Goal: Information Seeking & Learning: Learn about a topic

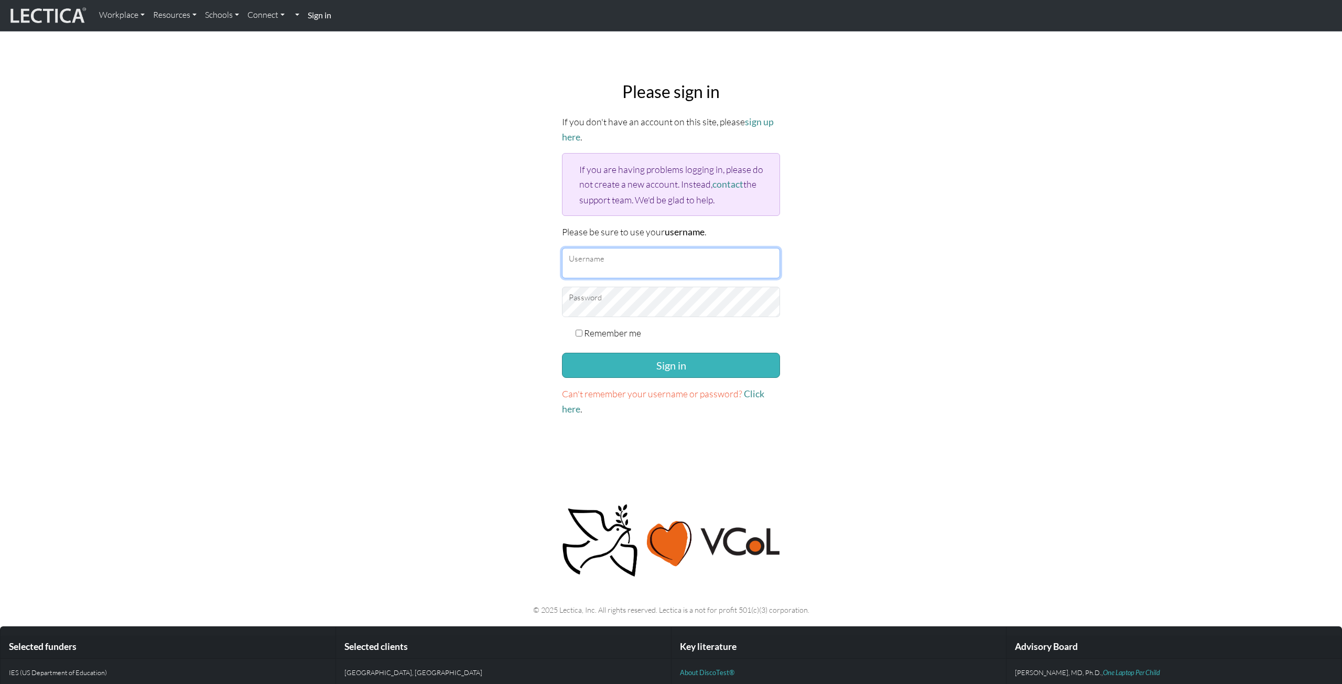
type input "[EMAIL_ADDRESS][DOMAIN_NAME]"
click at [643, 369] on button "Sign in" at bounding box center [671, 365] width 218 height 25
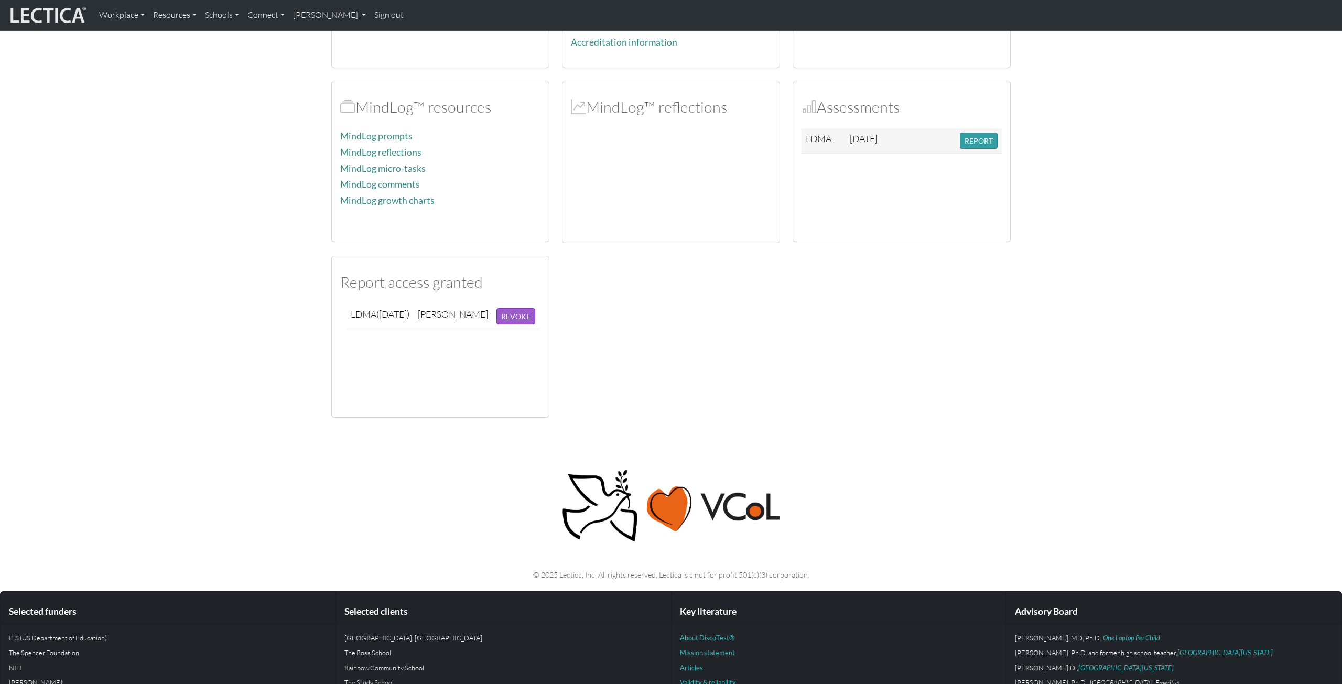
scroll to position [186, 0]
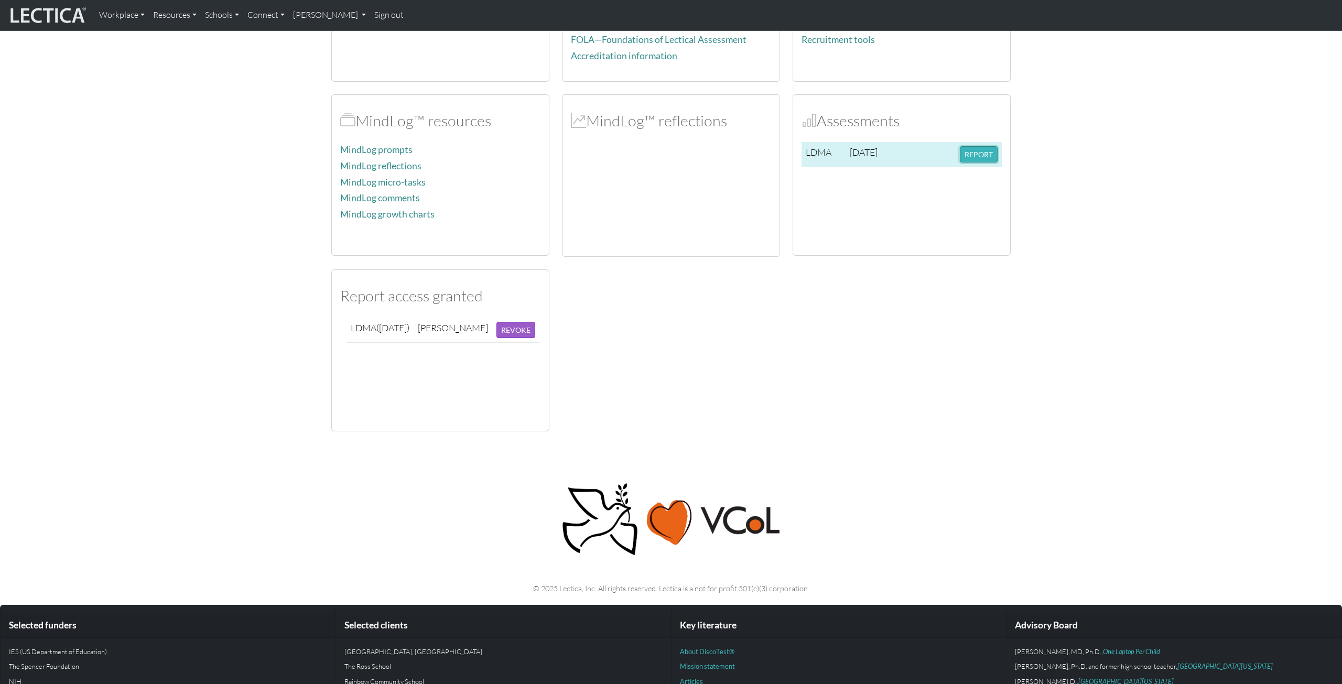
click at [986, 156] on button "REPORT" at bounding box center [979, 154] width 38 height 16
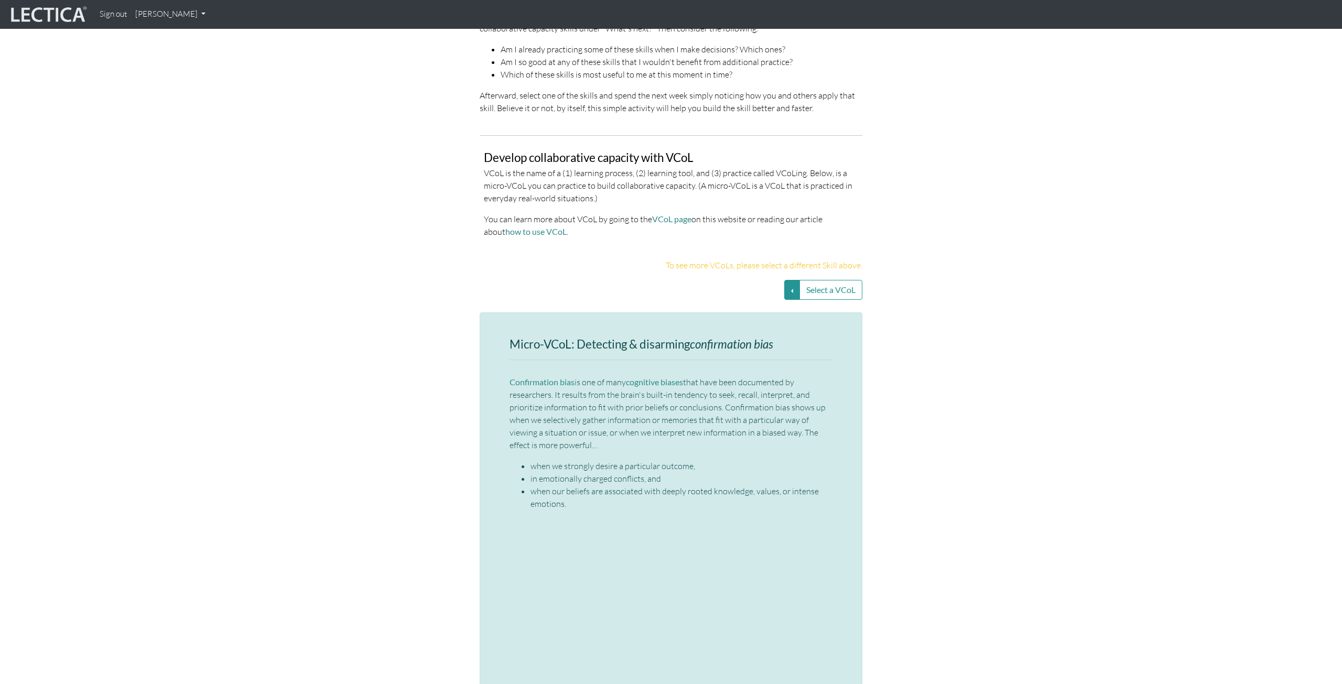
scroll to position [2015, 0]
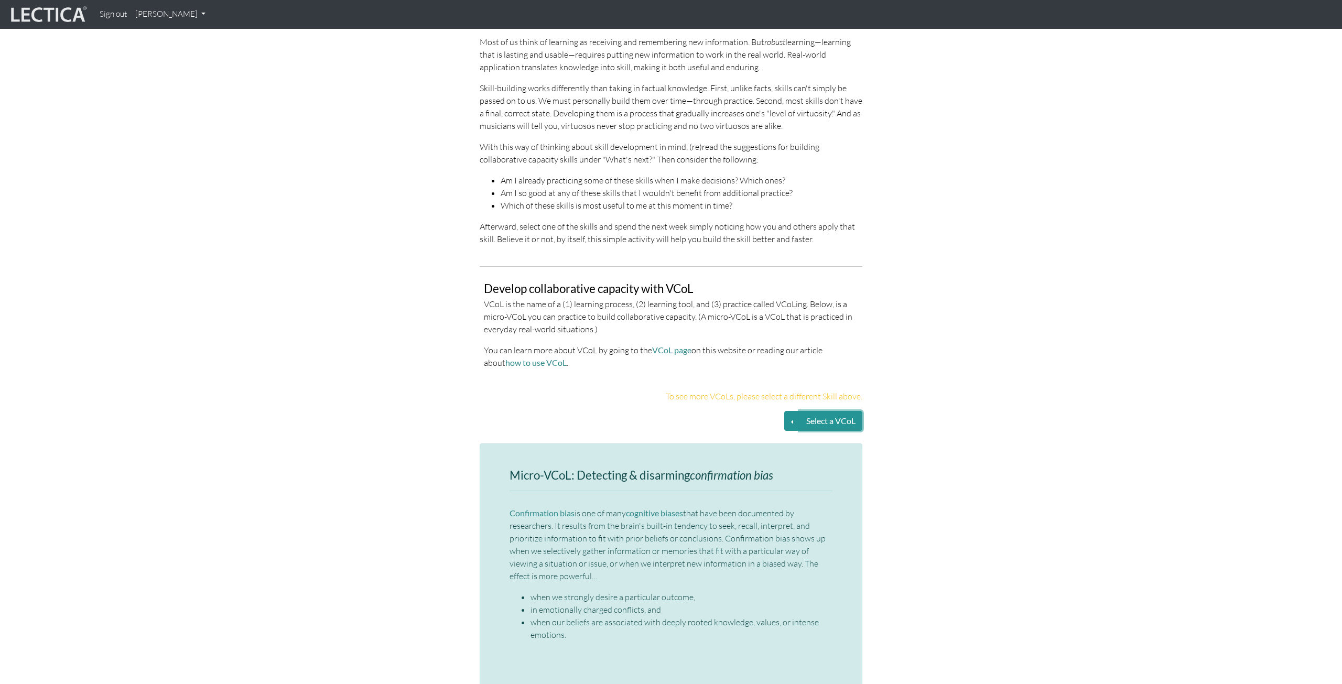
click at [818, 411] on button "Select a VCoL" at bounding box center [830, 421] width 63 height 20
click at [792, 411] on button "Select a VCoL" at bounding box center [792, 421] width 16 height 20
click at [710, 428] on link "Effective discussions—Leveraging clarifying questions" at bounding box center [685, 434] width 176 height 12
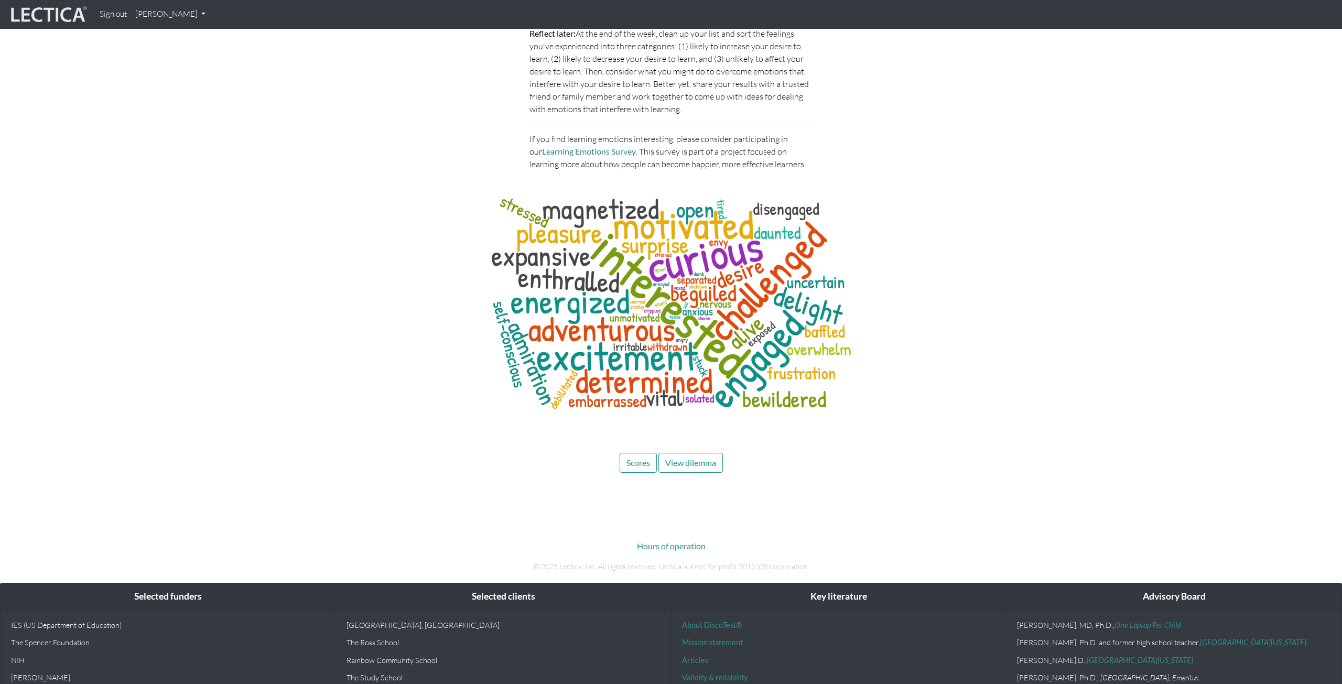
scroll to position [4885, 0]
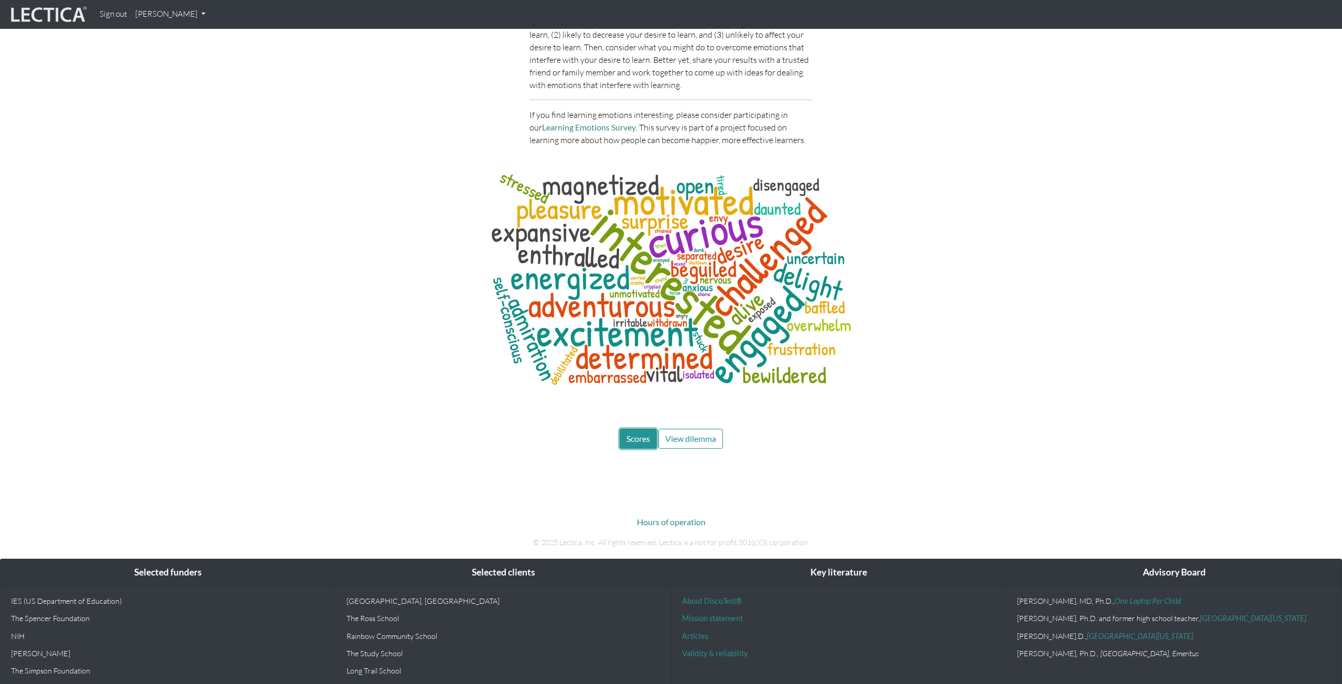
click at [642, 433] on span "Scores" at bounding box center [638, 438] width 24 height 10
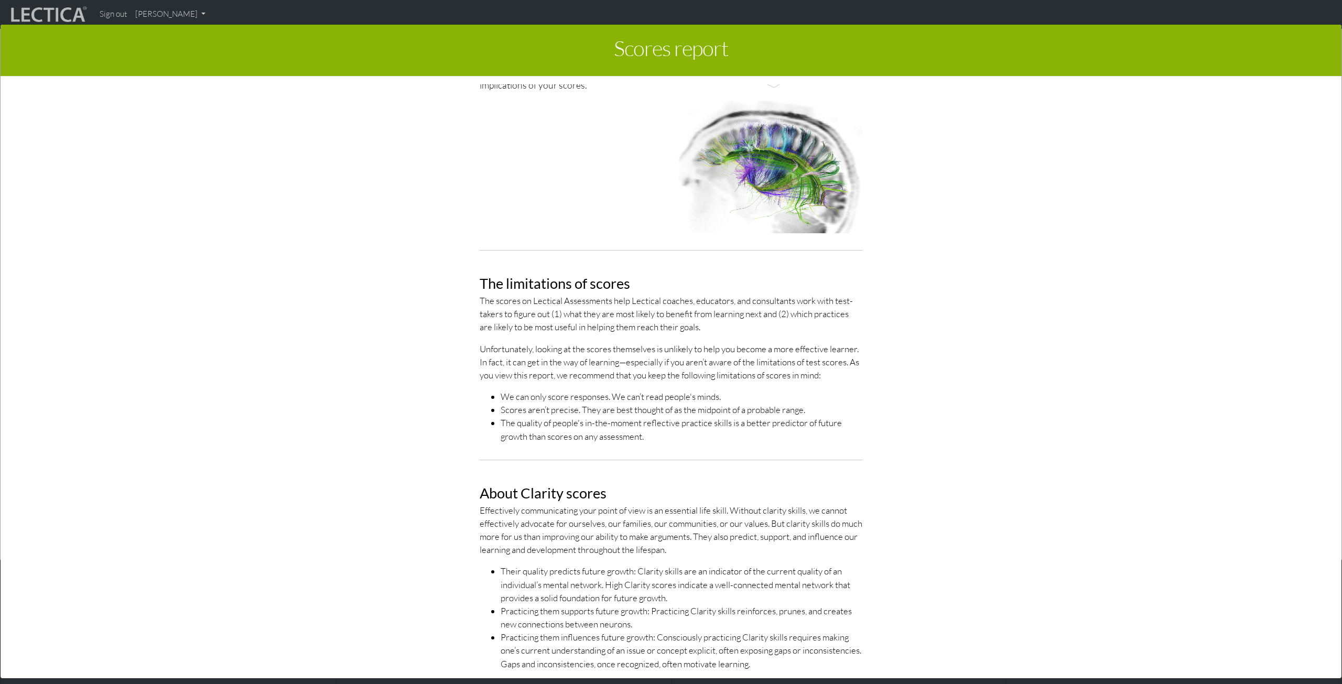
scroll to position [0, 0]
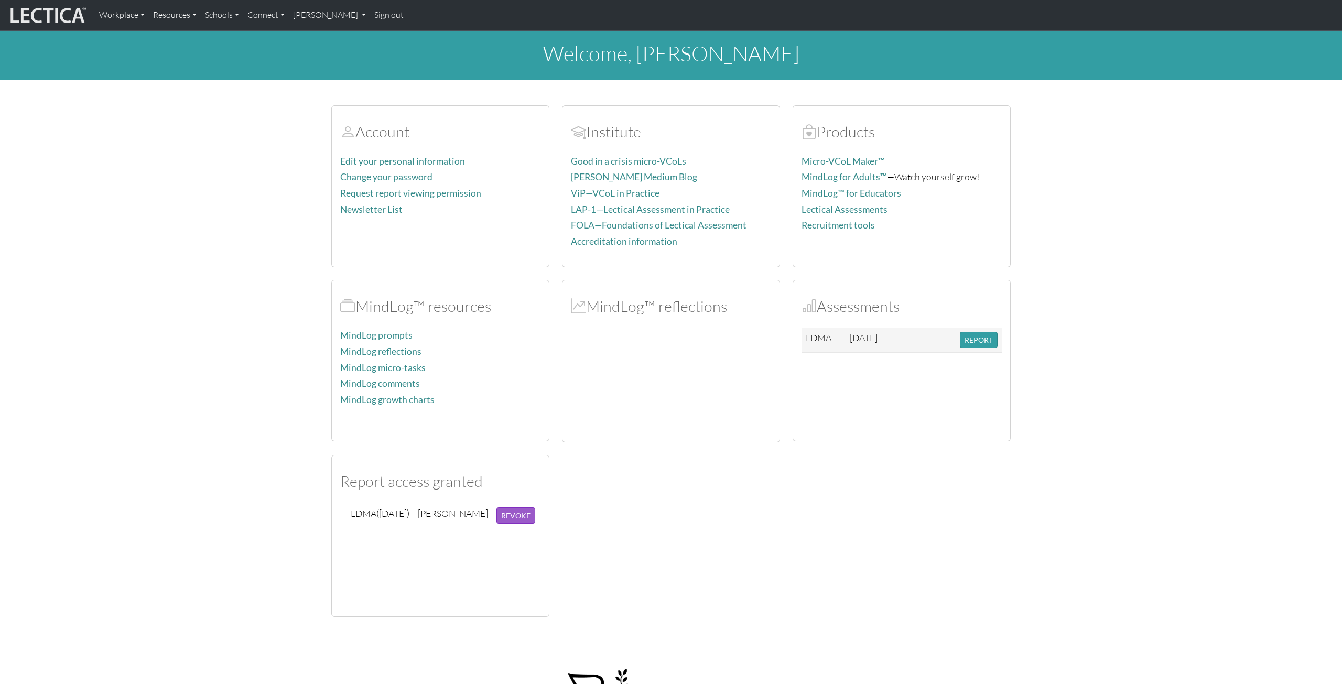
scroll to position [186, 0]
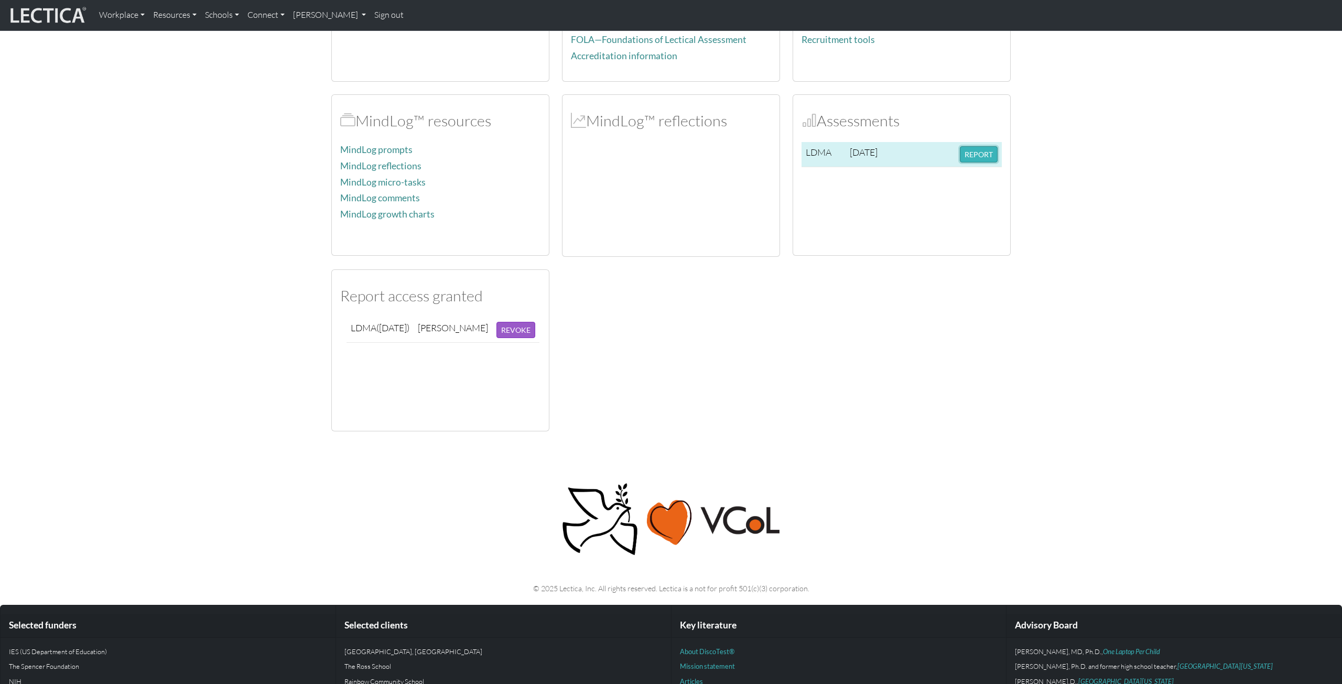
click at [968, 157] on button "REPORT" at bounding box center [979, 154] width 38 height 16
click at [973, 155] on button "REPORT" at bounding box center [979, 154] width 38 height 16
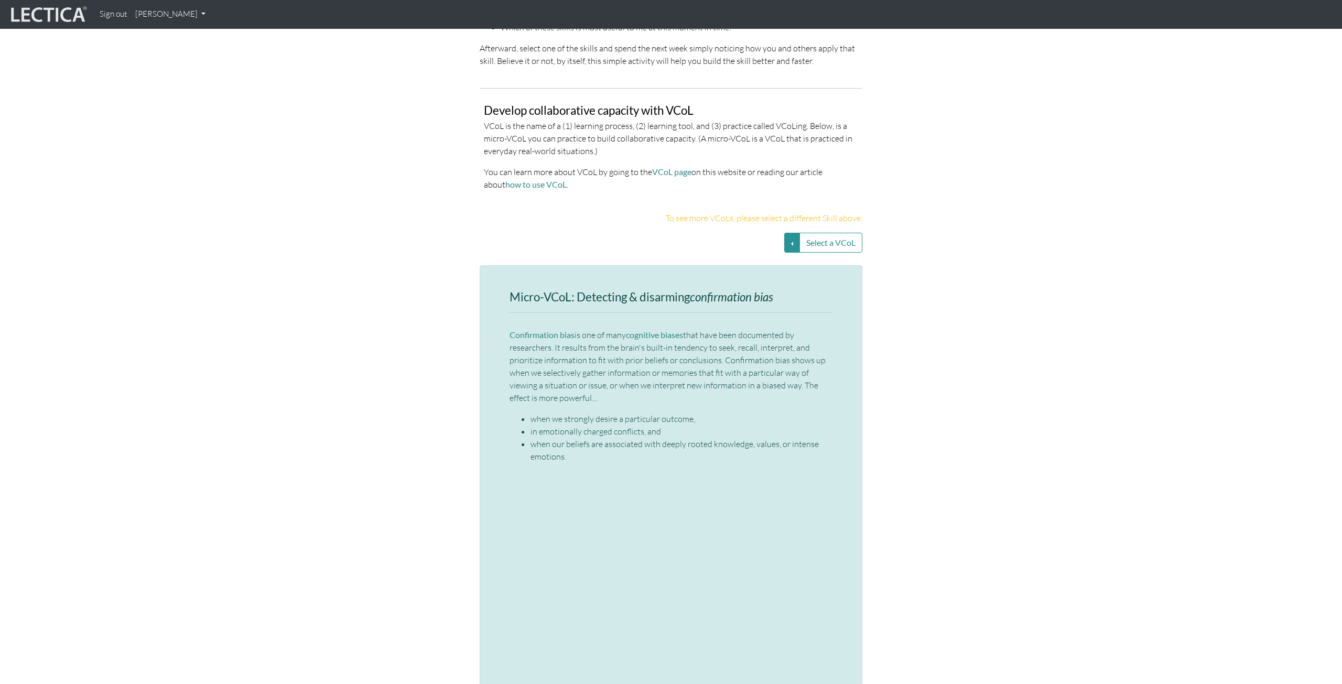
scroll to position [2329, 0]
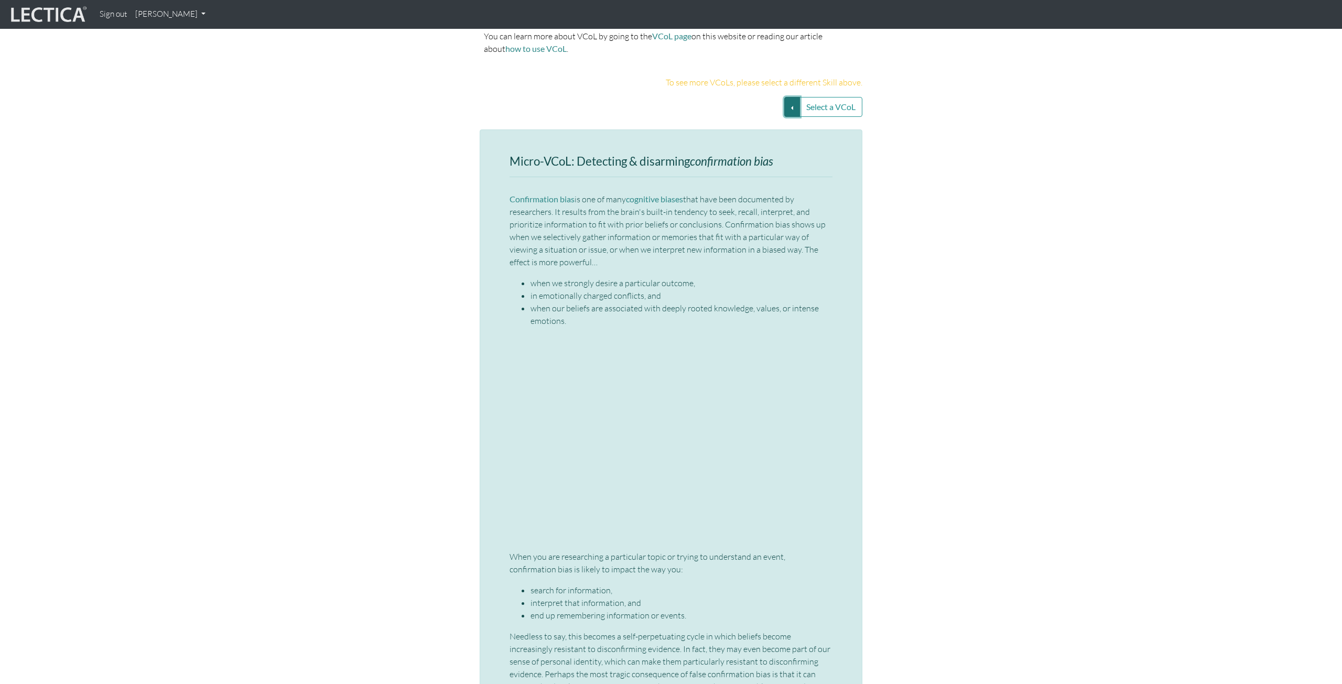
click at [794, 97] on button "Select a VCoL" at bounding box center [792, 107] width 16 height 20
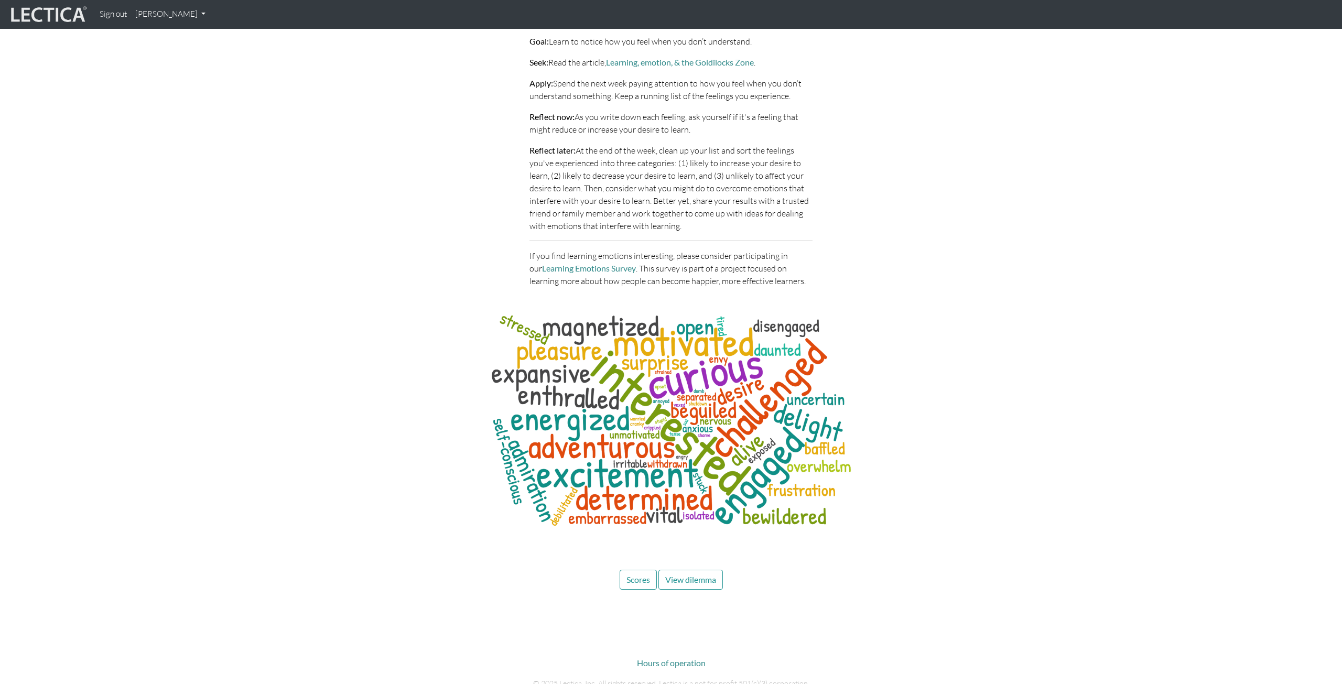
scroll to position [4862, 0]
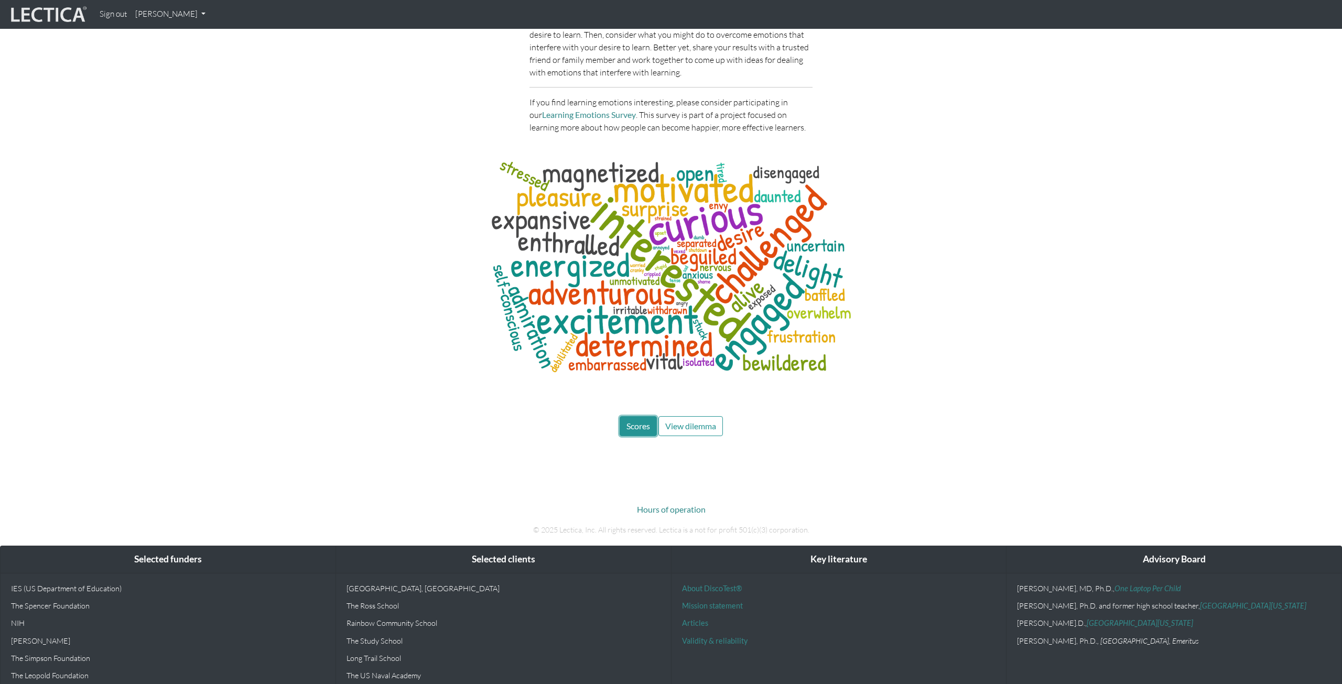
click at [649, 421] on span "Scores" at bounding box center [638, 426] width 24 height 10
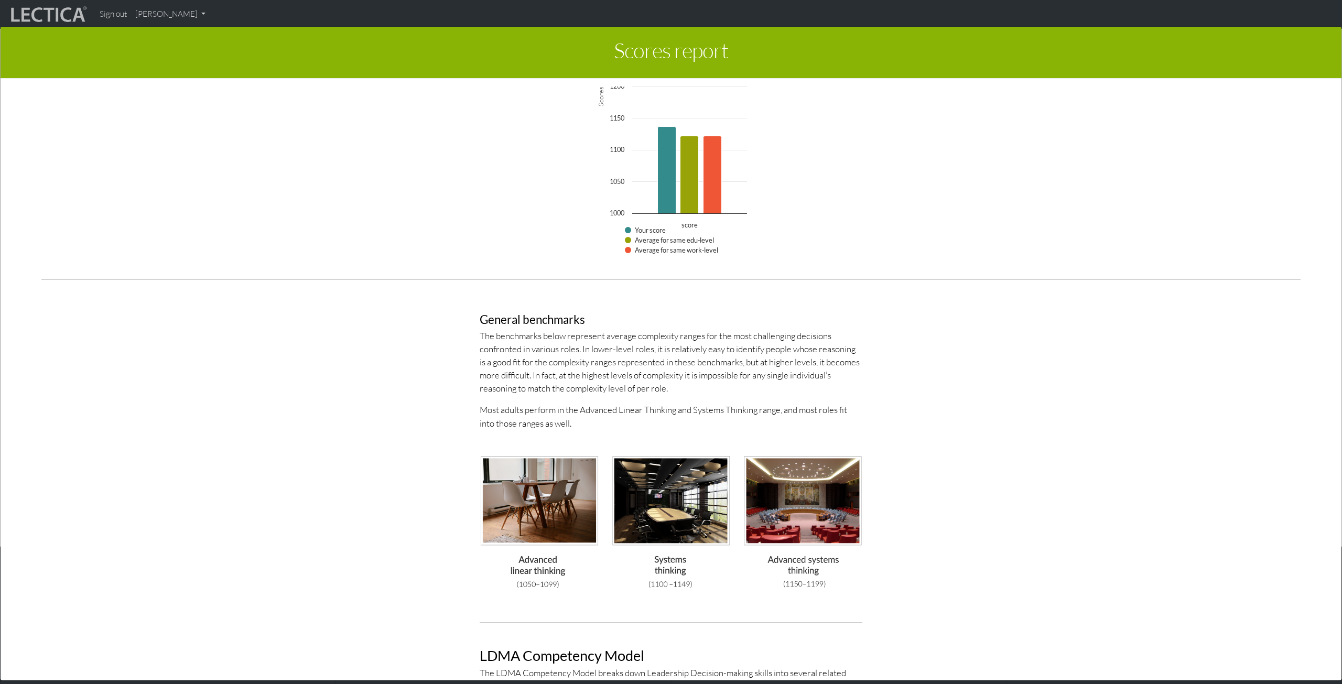
scroll to position [2461, 0]
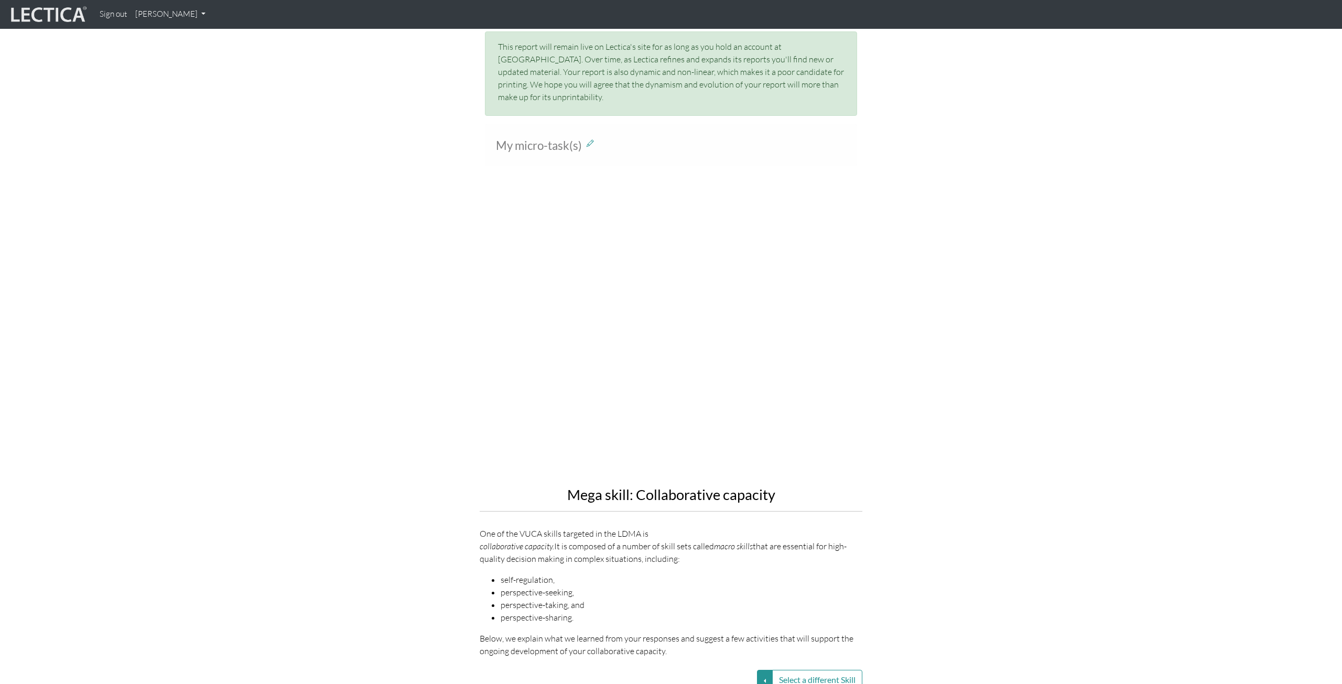
scroll to position [1027, 0]
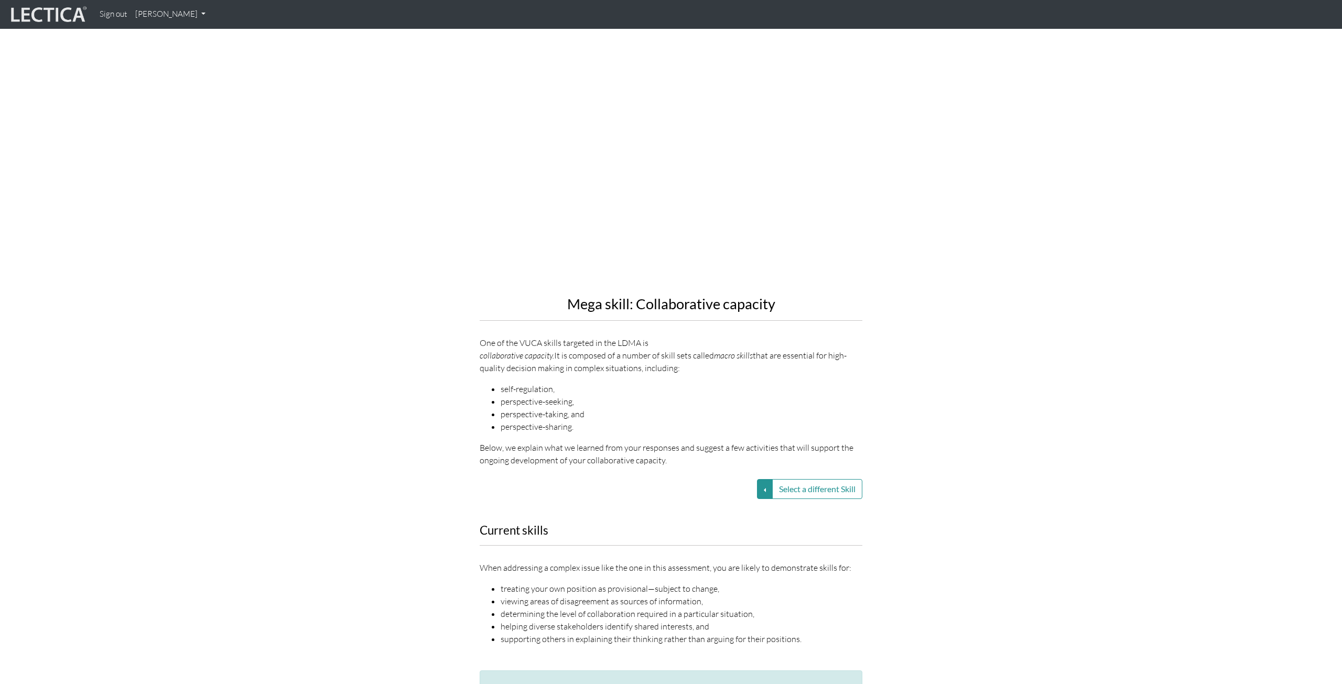
click at [430, 318] on div "Mega skill: Collaborative capacity One of the VUCA skills targeted in the LDMA …" at bounding box center [671, 241] width 598 height 467
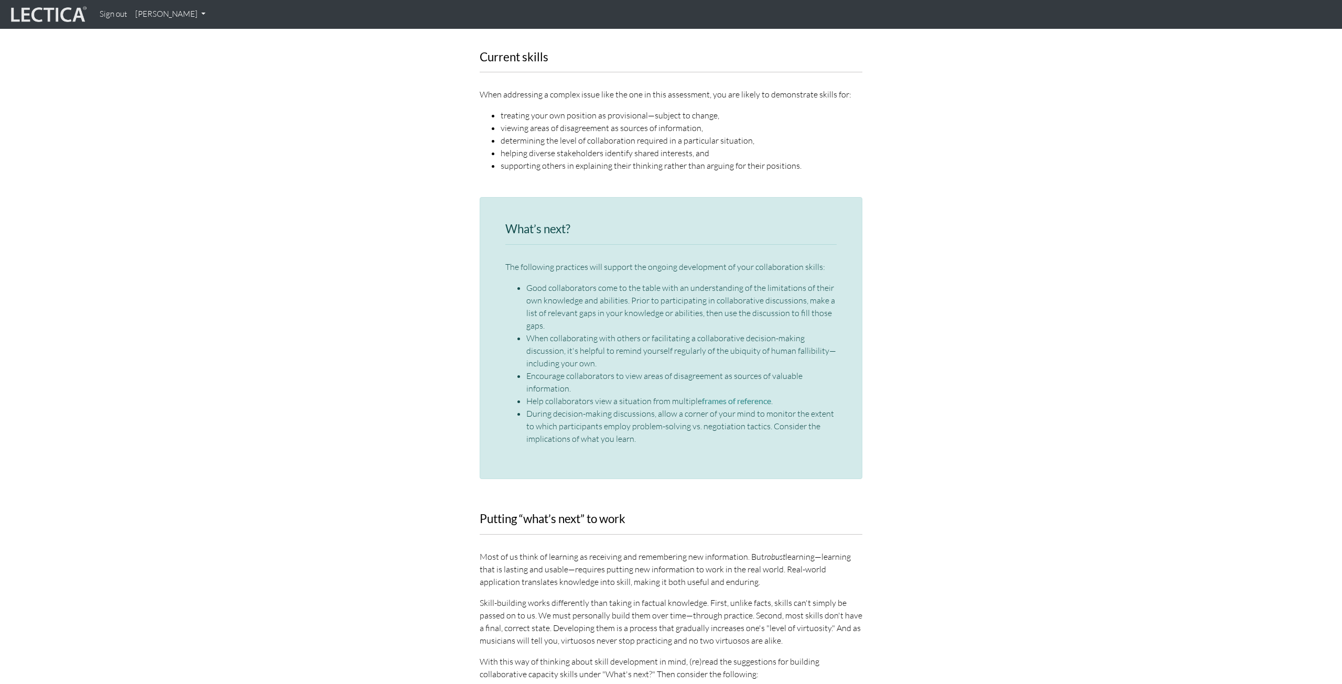
scroll to position [1514, 0]
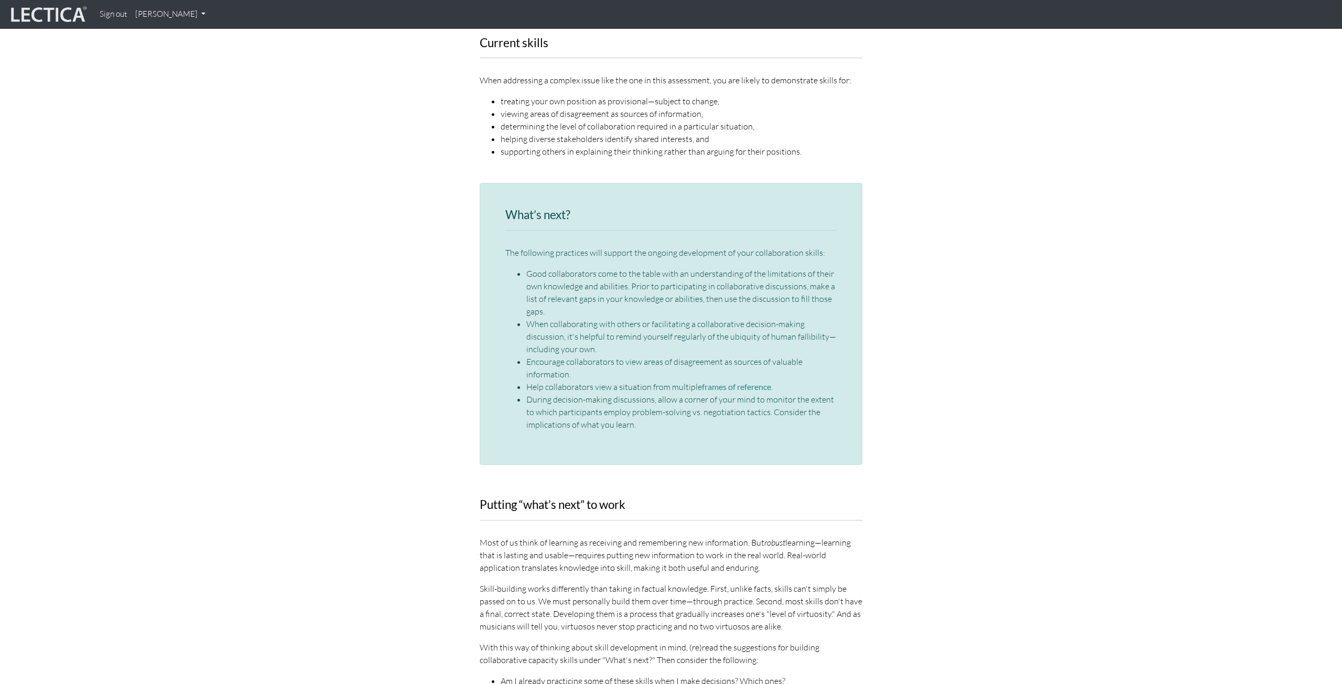
click at [804, 318] on li "When collaborating with others or facilitating a collaborative decision-making …" at bounding box center [681, 337] width 310 height 38
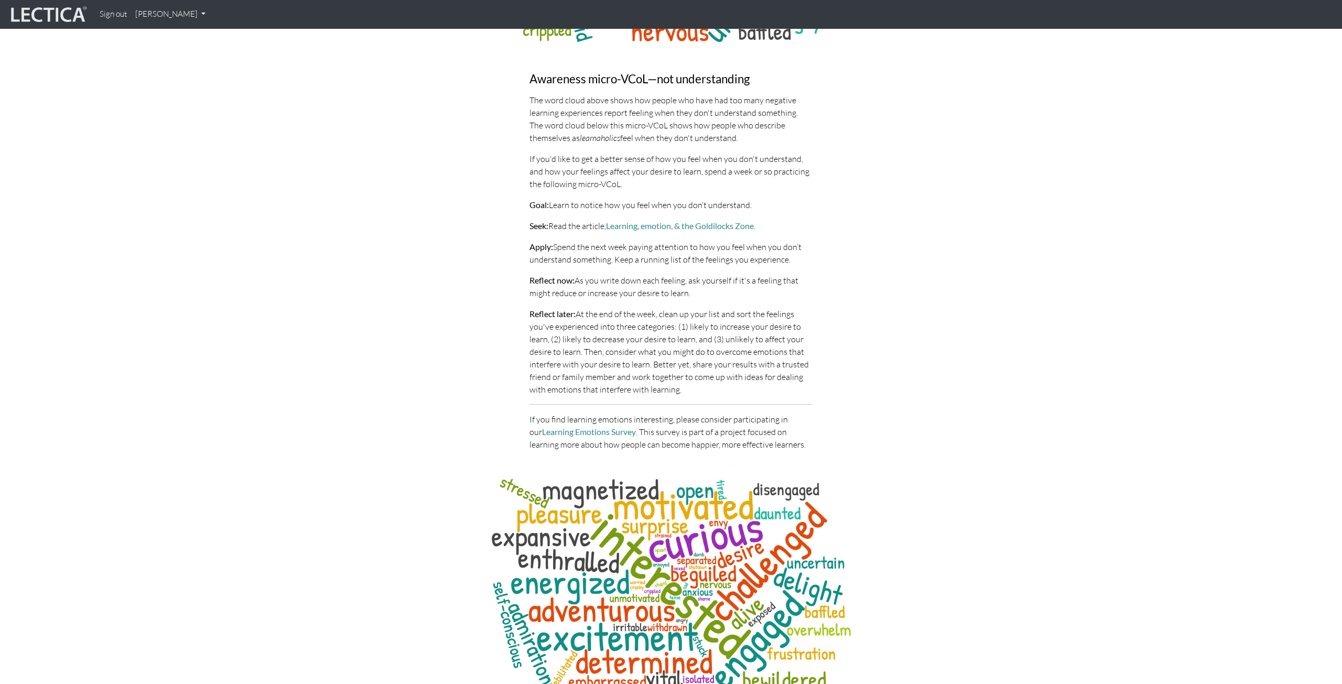
scroll to position [4862, 0]
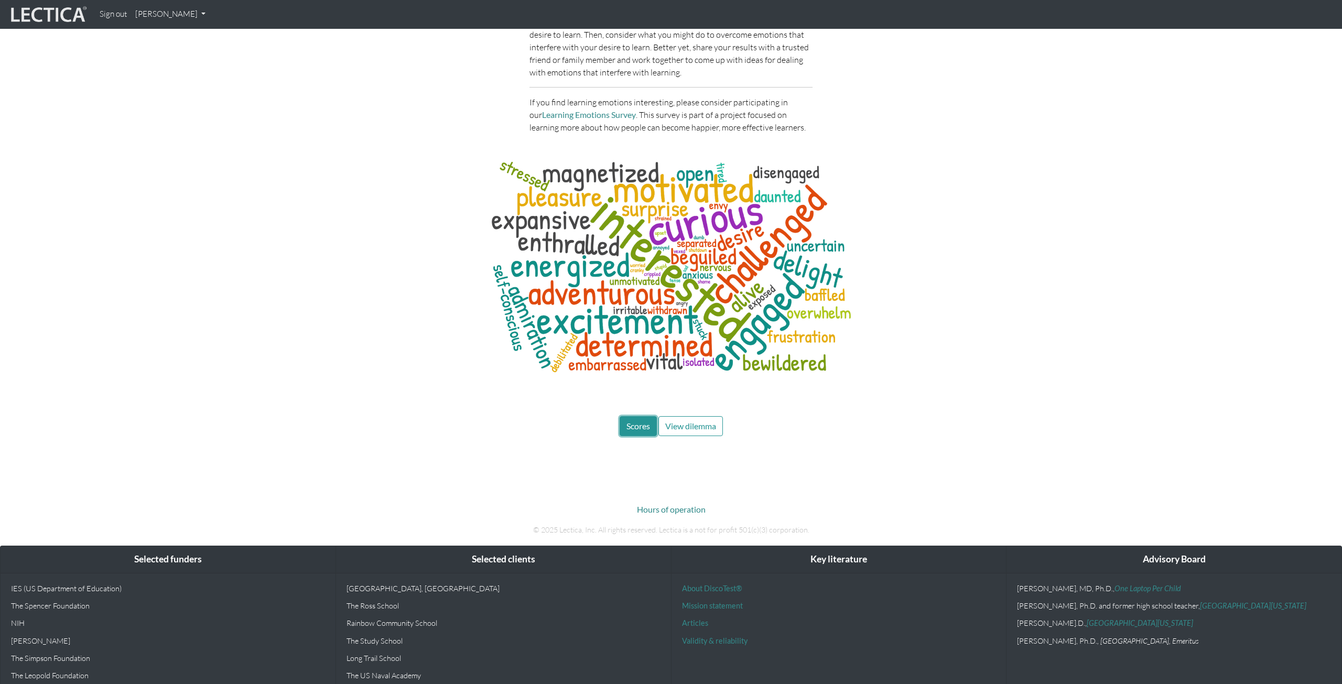
click at [630, 421] on span "Scores" at bounding box center [638, 426] width 24 height 10
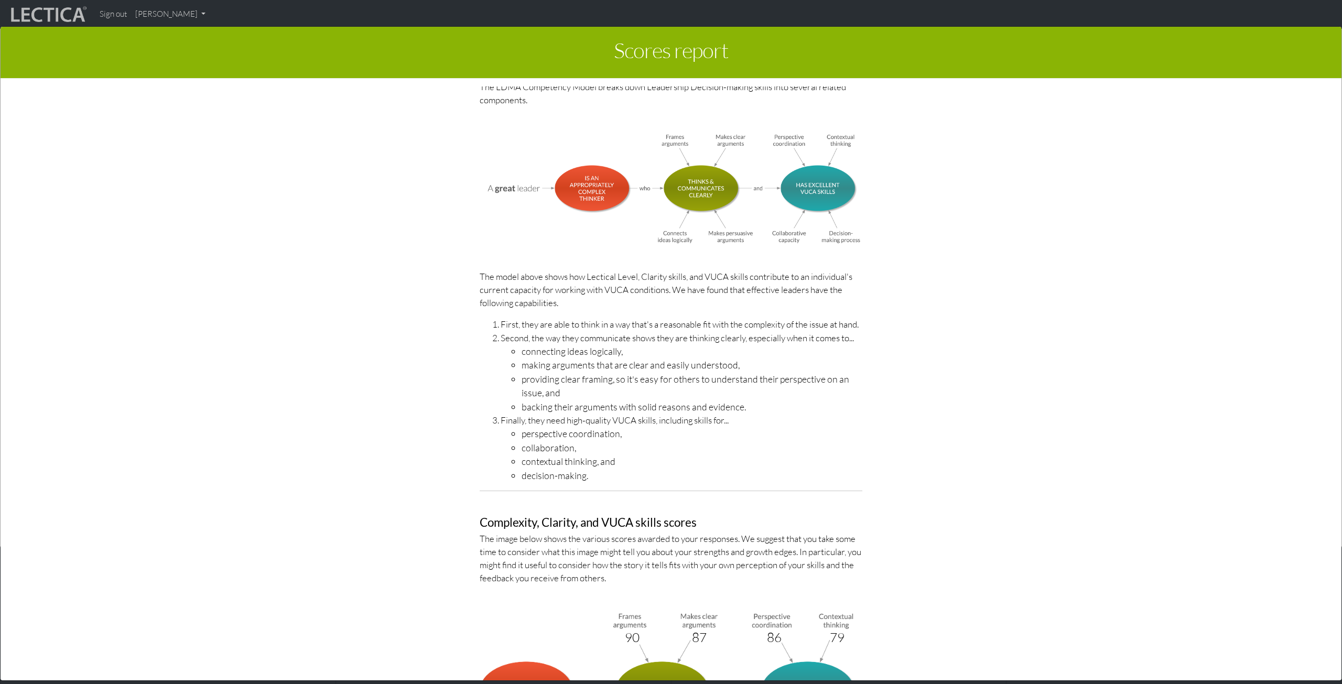
scroll to position [3314, 0]
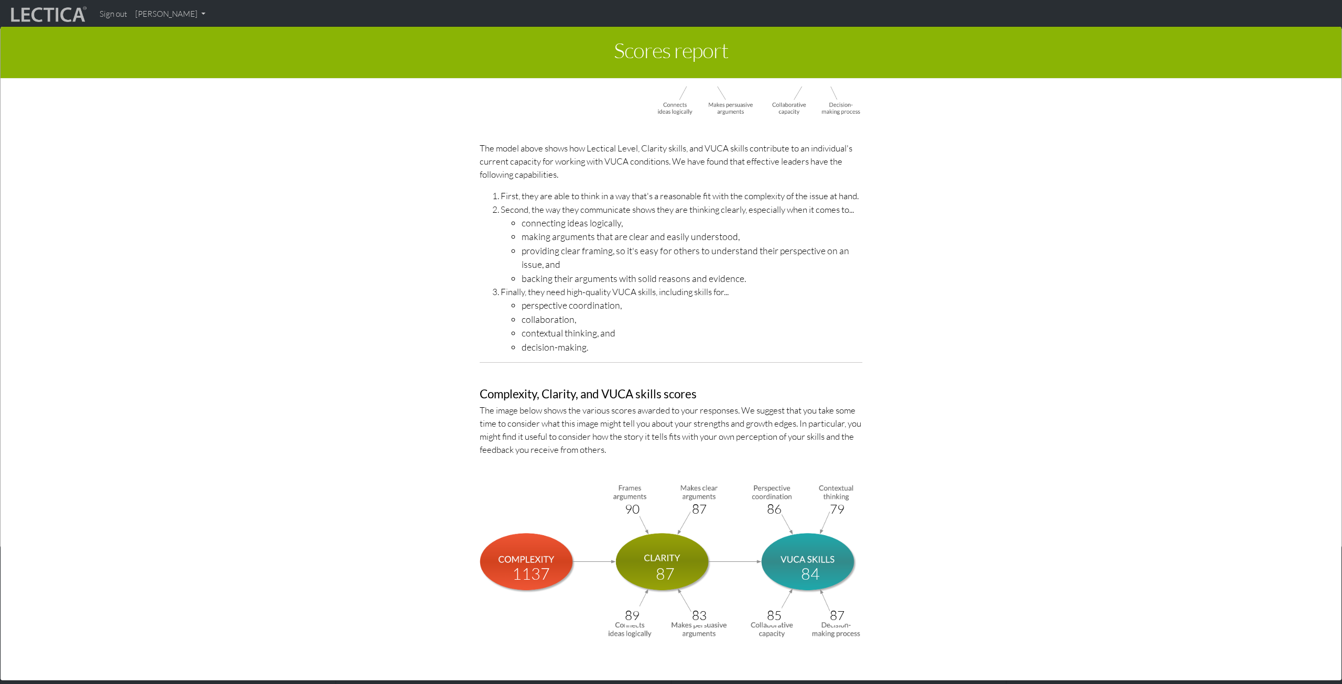
click at [177, 18] on div "Scores report × This section of your report presents a summary of LDMA score re…" at bounding box center [671, 352] width 1342 height 684
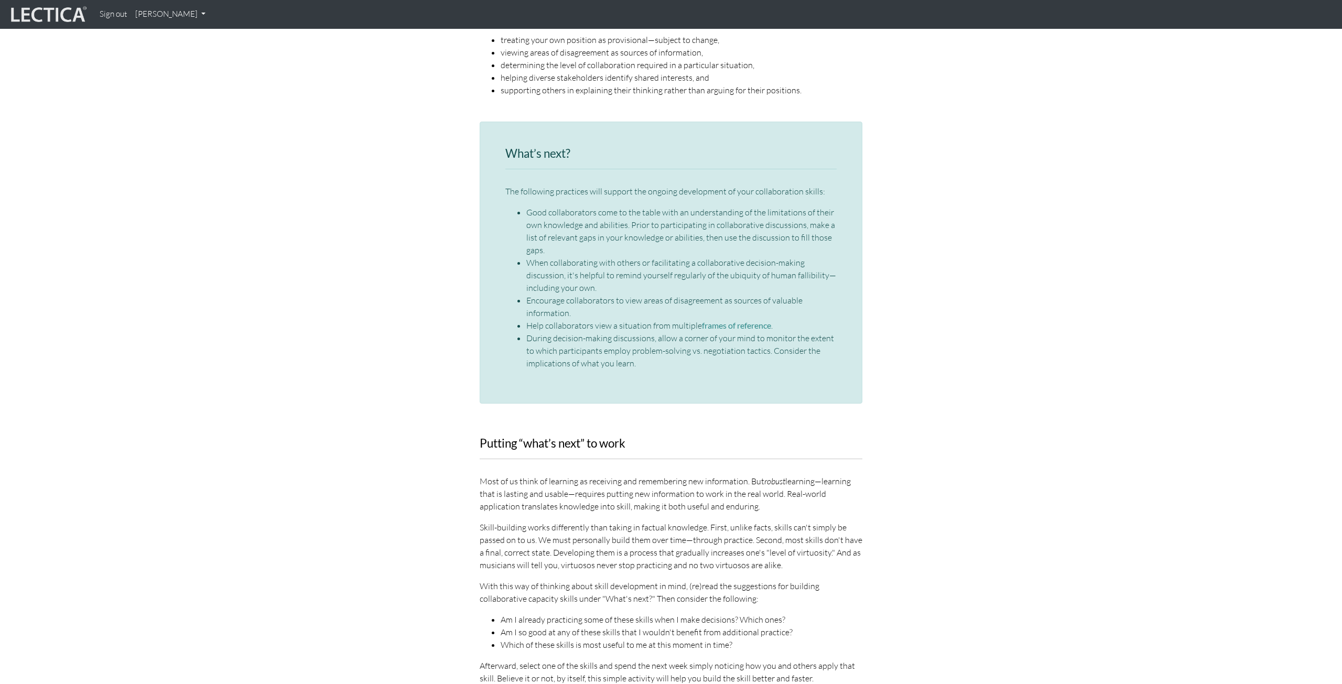
scroll to position [1586, 0]
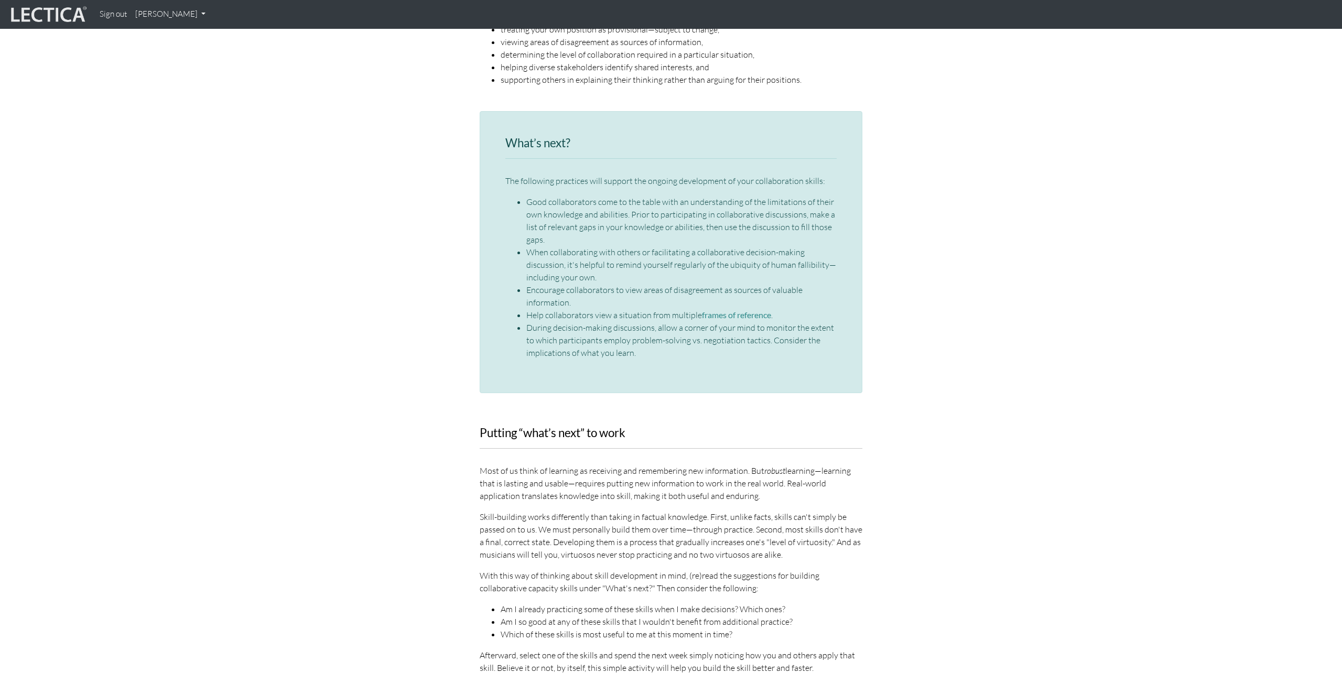
click at [1073, 337] on next "What’s next? The following practices will support the ongoing development of yo…" at bounding box center [671, 256] width 1342 height 290
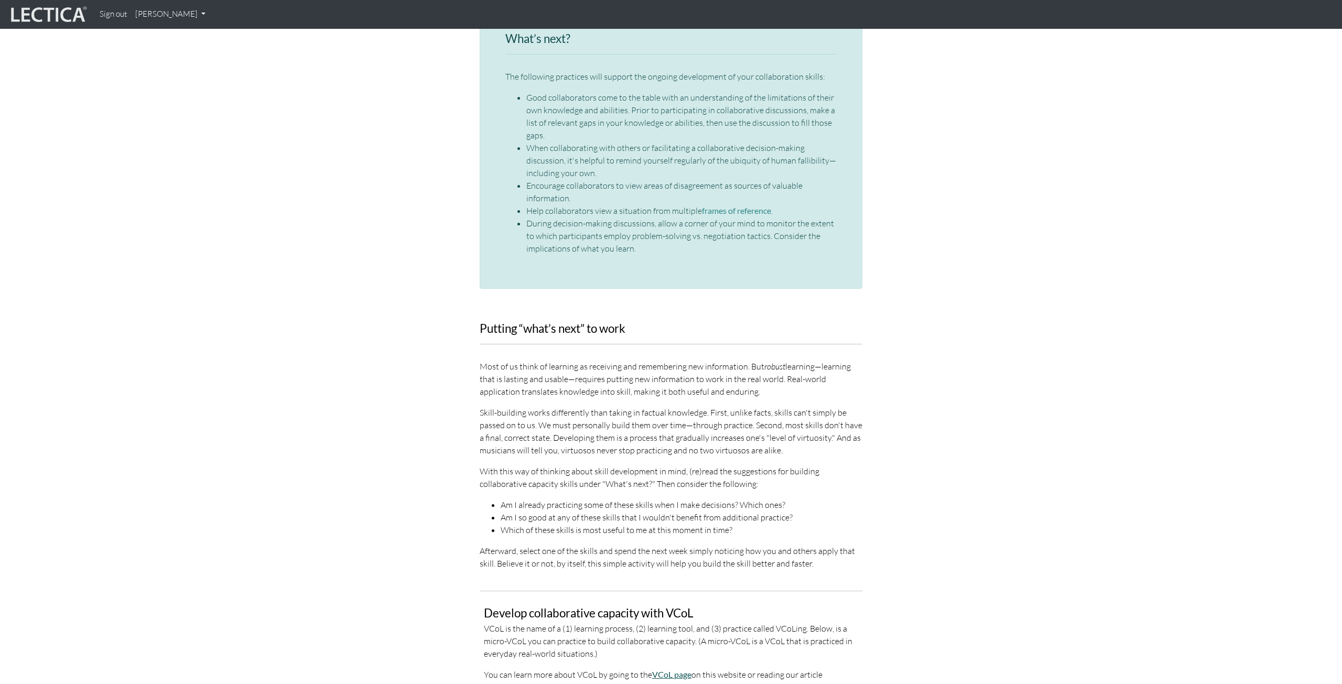
scroll to position [2021, 0]
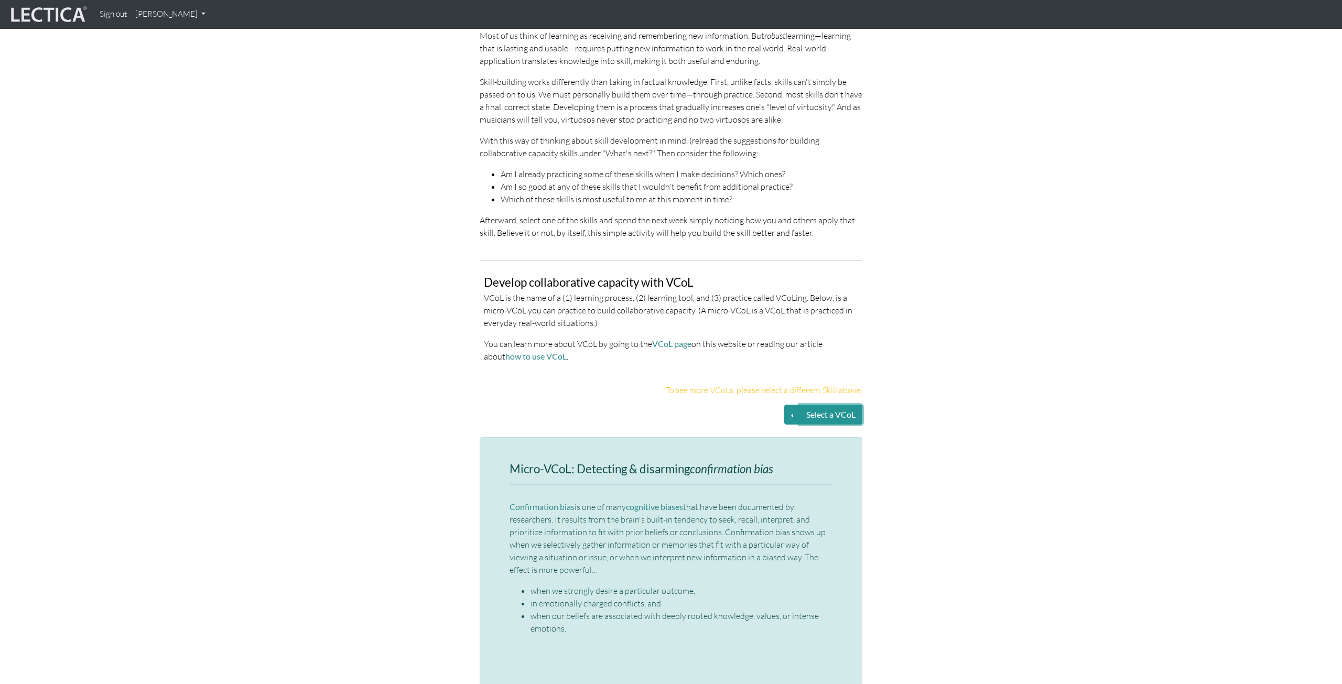
click at [818, 405] on button "Select a VCoL" at bounding box center [830, 415] width 63 height 20
click at [811, 384] on p "To see more VCoLs, please select a different Skill above." at bounding box center [671, 390] width 383 height 13
click at [690, 384] on p "To see more VCoLs, please select a different Skill above." at bounding box center [671, 390] width 383 height 13
